Goal: Information Seeking & Learning: Learn about a topic

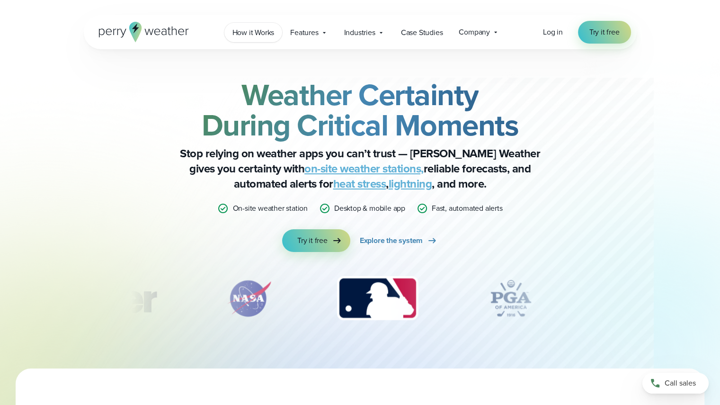
click at [256, 35] on span "How it Works" at bounding box center [254, 32] width 42 height 11
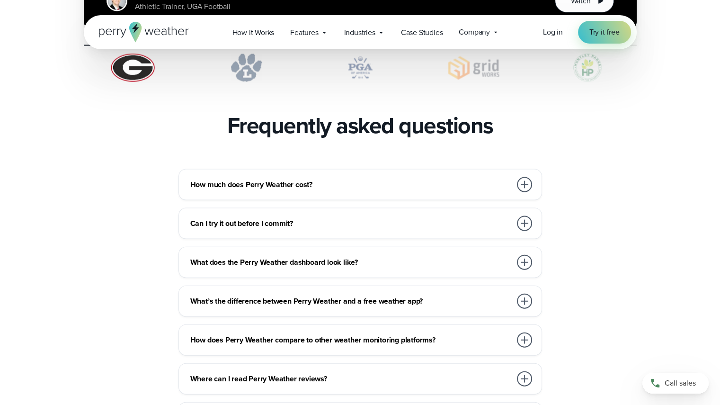
scroll to position [2037, 0]
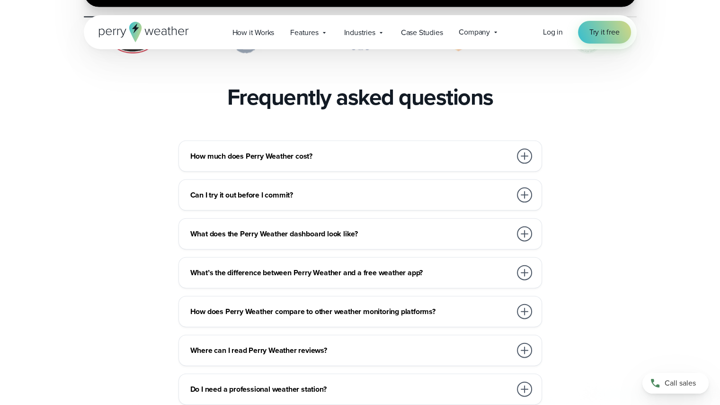
click at [351, 151] on h3 "How much does Perry Weather cost?" at bounding box center [350, 156] width 321 height 11
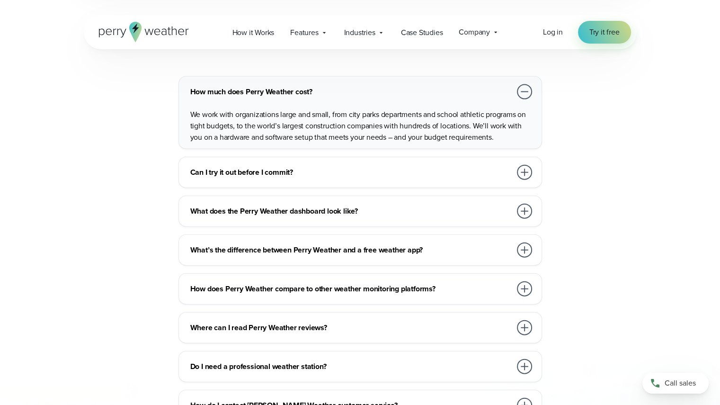
scroll to position [2132, 0]
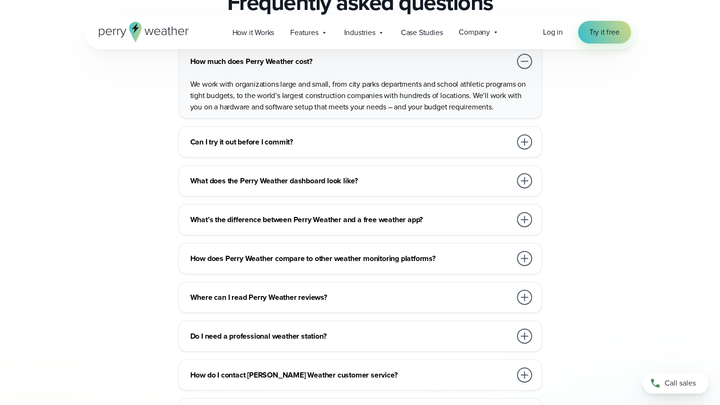
click at [362, 136] on h3 "Can I try it out before I commit?" at bounding box center [350, 141] width 321 height 11
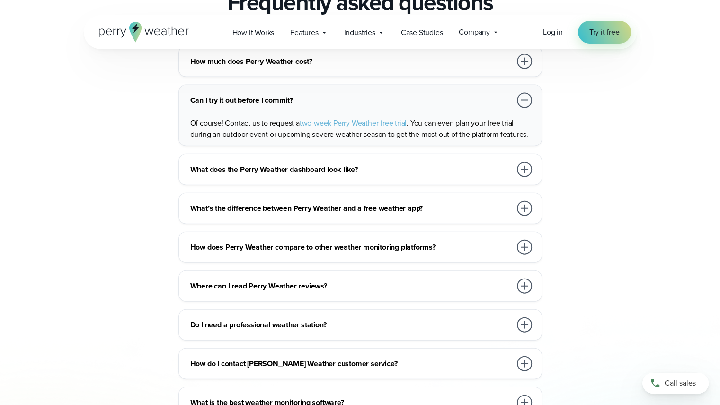
click at [335, 199] on div "What’s the difference between Perry Weather and a free weather app?" at bounding box center [362, 208] width 344 height 19
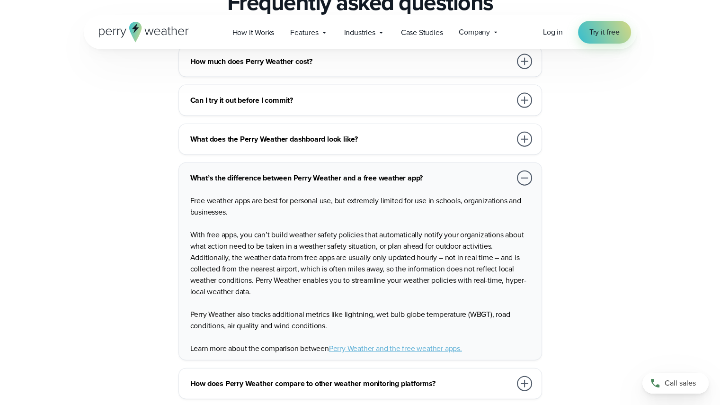
scroll to position [2321, 0]
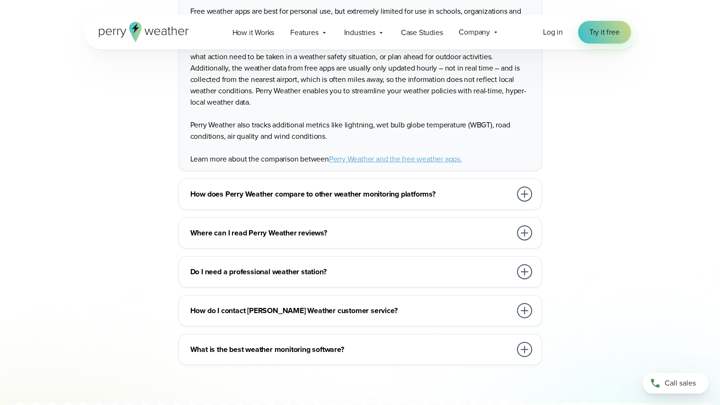
click at [336, 266] on h3 "Do I need a professional weather station?" at bounding box center [350, 271] width 321 height 11
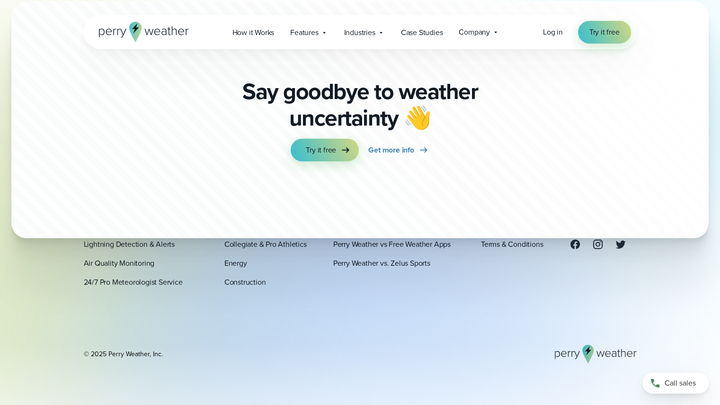
scroll to position [2791, 0]
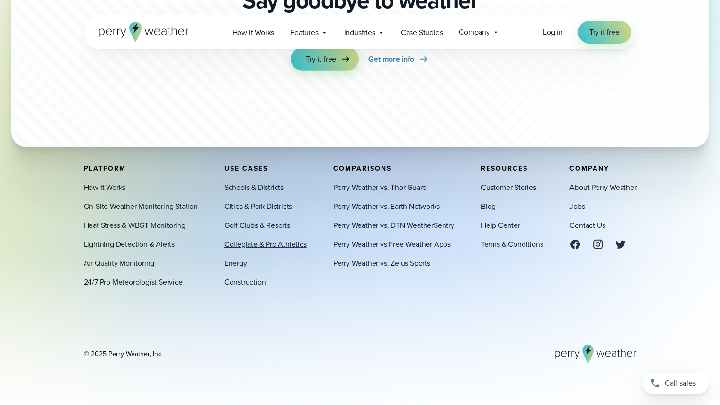
click at [256, 244] on link "Collegiate & Pro Athletics" at bounding box center [266, 243] width 82 height 11
